Goal: Task Accomplishment & Management: Use online tool/utility

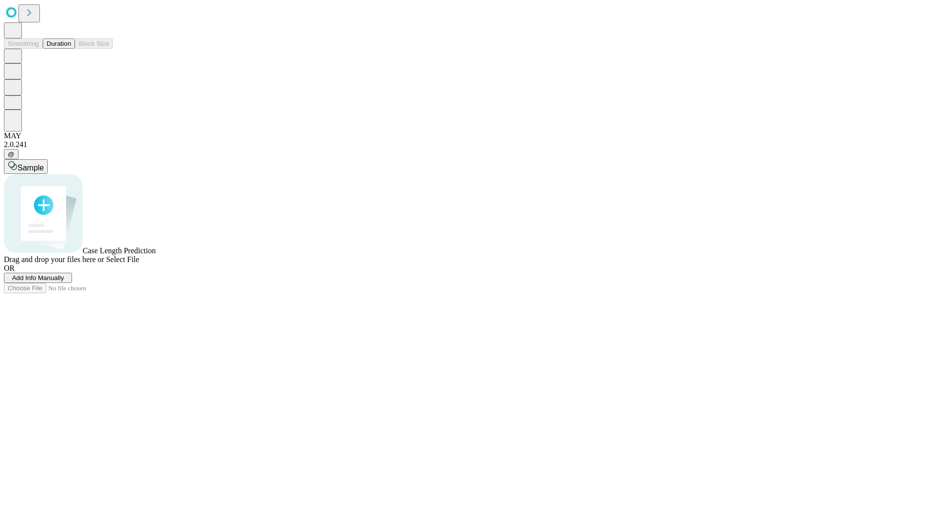
click at [71, 49] on button "Duration" at bounding box center [59, 43] width 32 height 10
click at [64, 281] on span "Add Info Manually" at bounding box center [38, 277] width 52 height 7
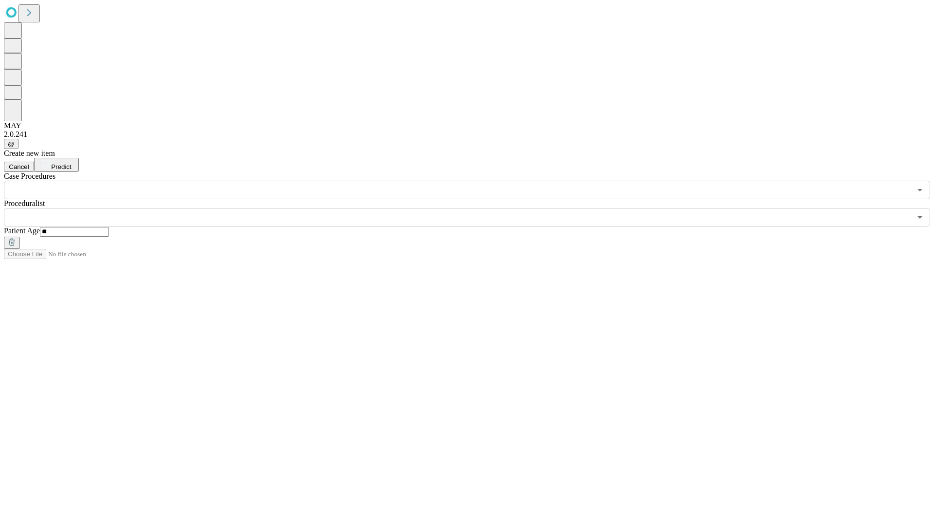
type input "**"
click at [474, 208] on input "text" at bounding box center [458, 217] width 908 height 18
